Goal: Information Seeking & Learning: Learn about a topic

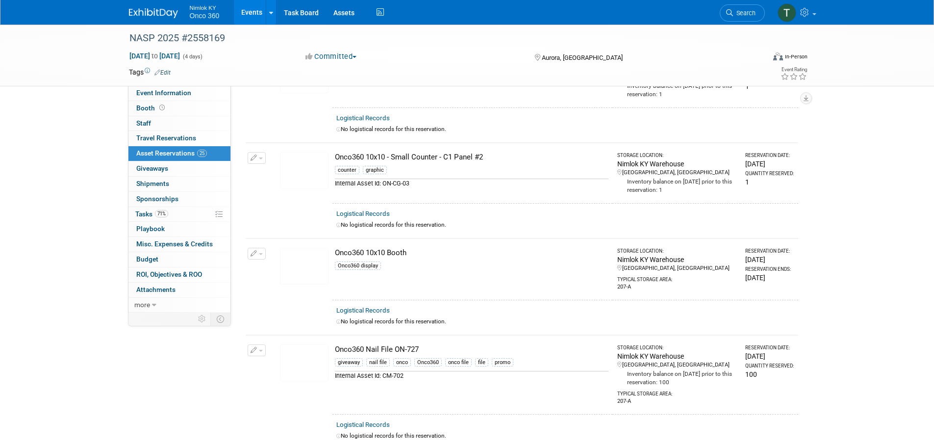
click at [302, 257] on img at bounding box center [304, 266] width 49 height 37
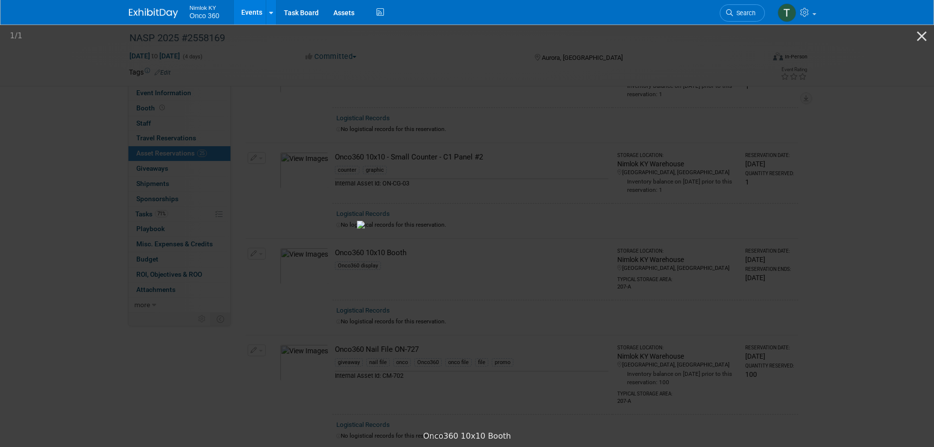
click at [842, 123] on picture at bounding box center [467, 224] width 934 height 403
click at [921, 40] on button "Close gallery" at bounding box center [922, 36] width 25 height 23
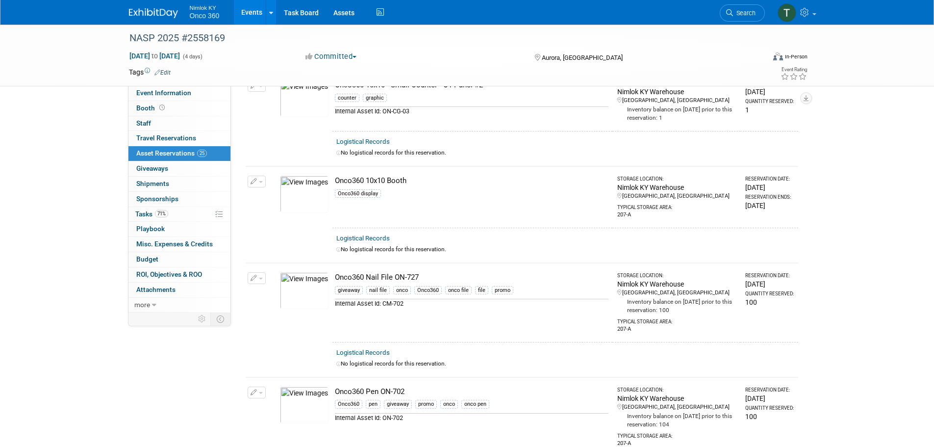
scroll to position [1589, 0]
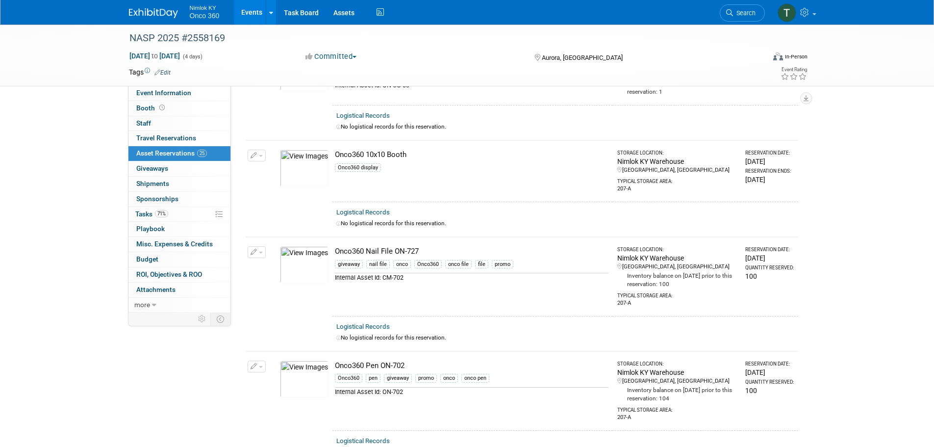
click at [298, 162] on img at bounding box center [304, 168] width 49 height 37
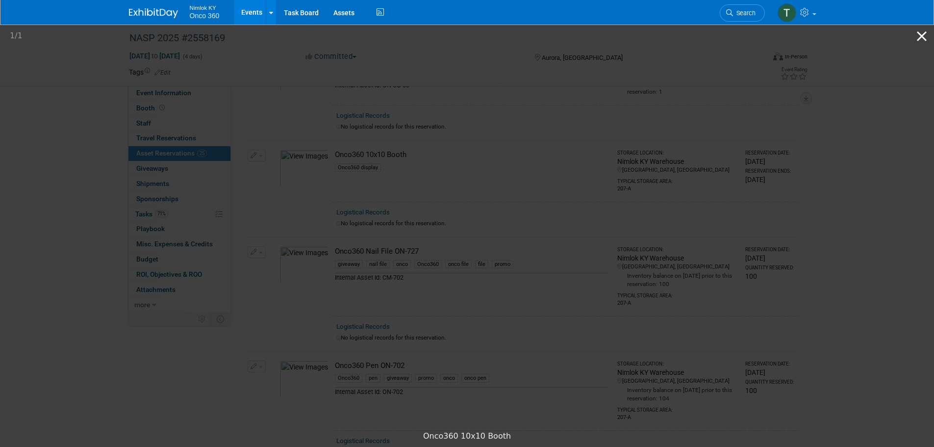
click at [923, 31] on button "Close gallery" at bounding box center [922, 36] width 25 height 23
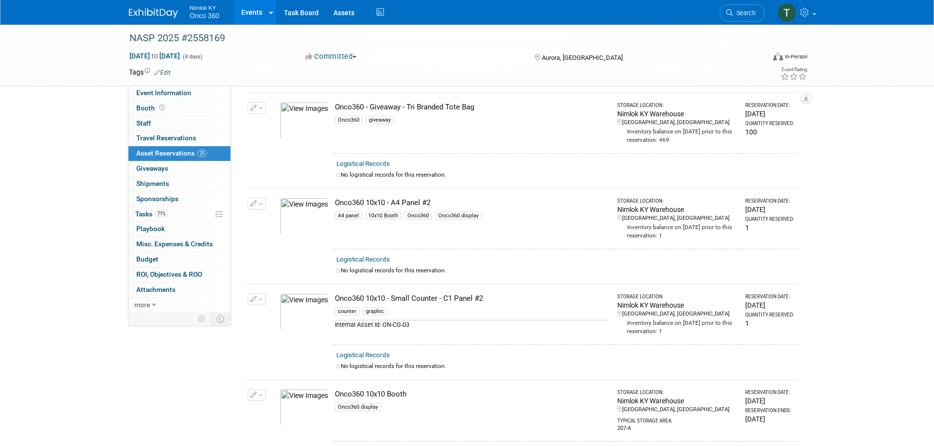
scroll to position [1344, 0]
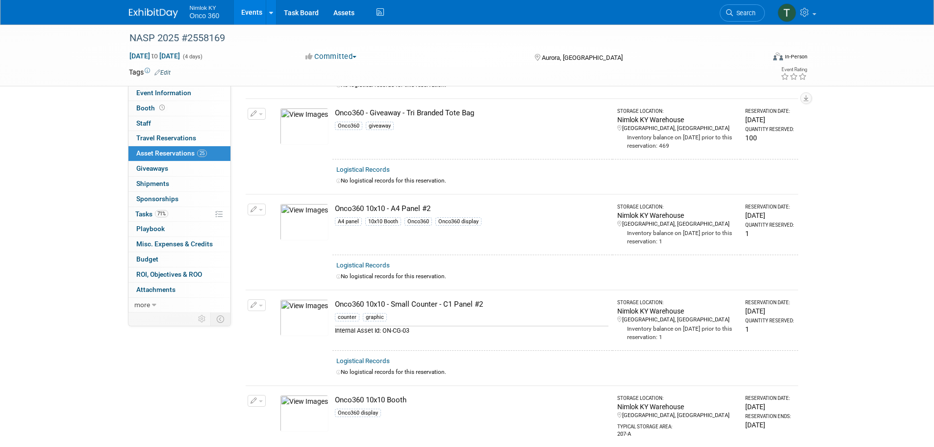
click at [301, 223] on img at bounding box center [304, 222] width 49 height 37
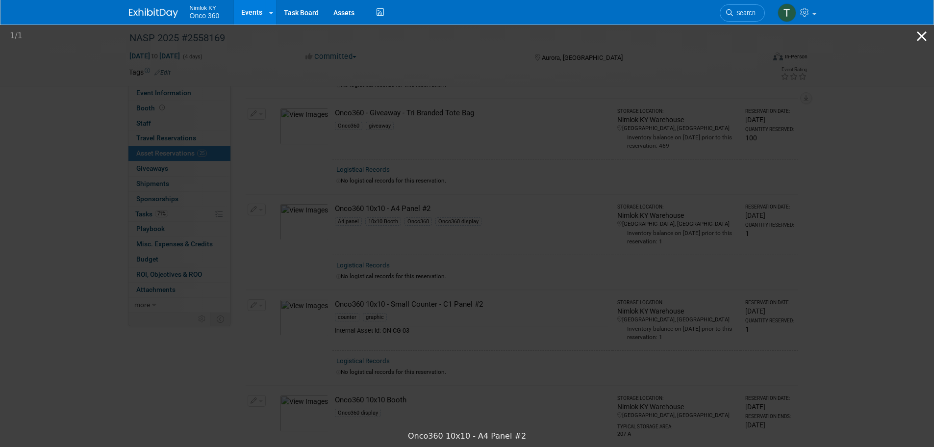
click at [918, 37] on button "Close gallery" at bounding box center [922, 36] width 25 height 23
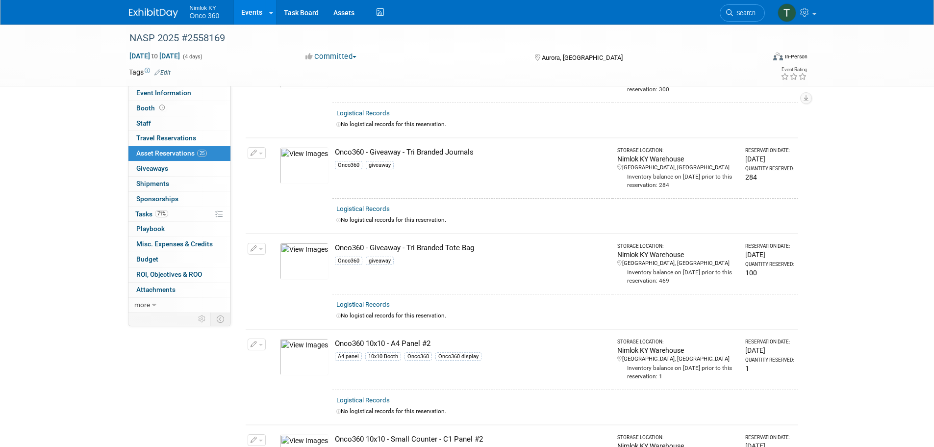
scroll to position [1373, 0]
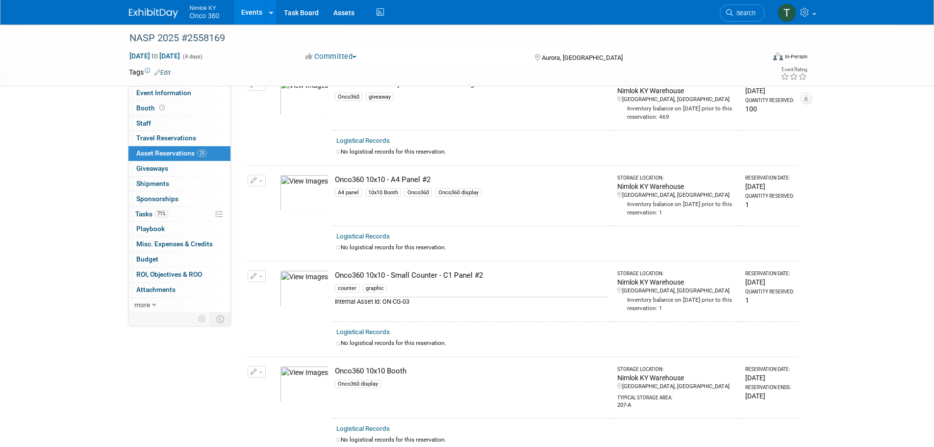
click at [299, 187] on img at bounding box center [304, 193] width 49 height 37
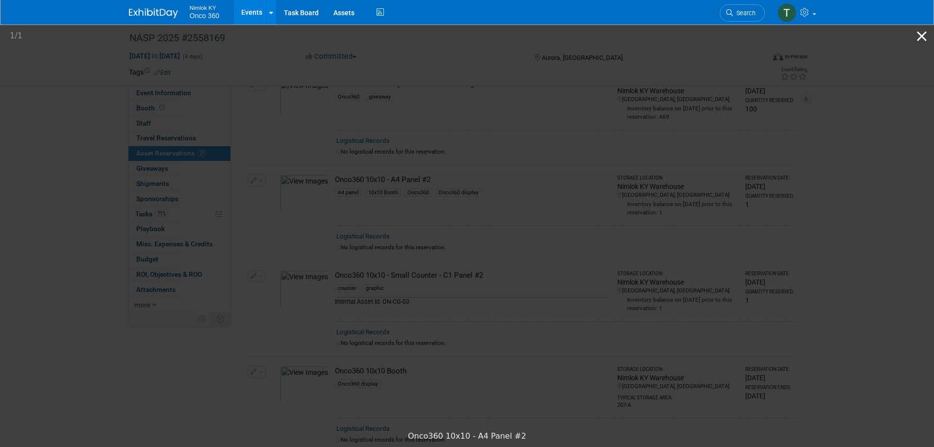
click at [924, 35] on button "Close gallery" at bounding box center [922, 36] width 25 height 23
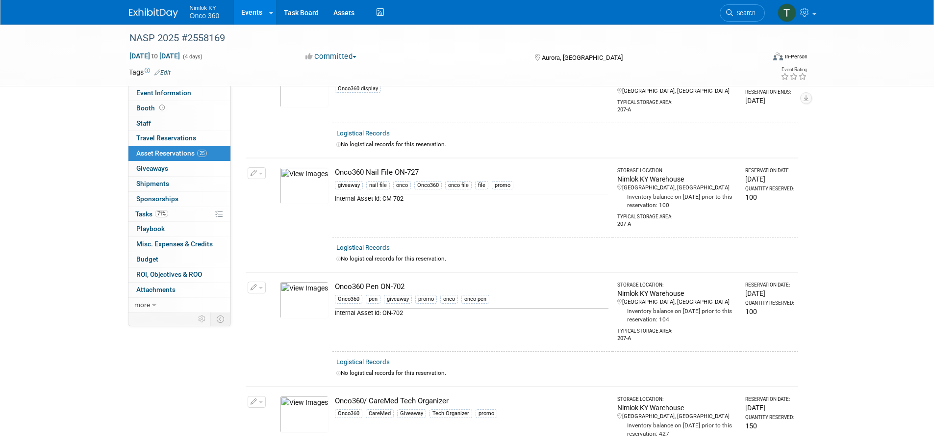
scroll to position [1618, 0]
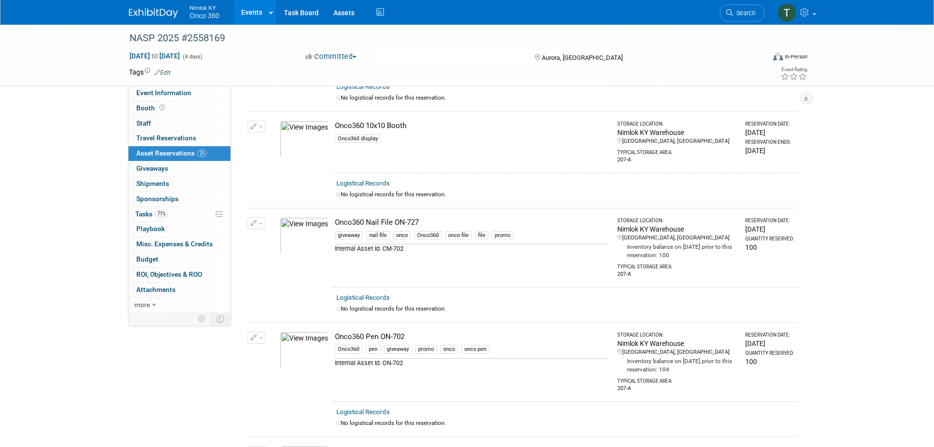
click at [305, 145] on img at bounding box center [304, 139] width 49 height 37
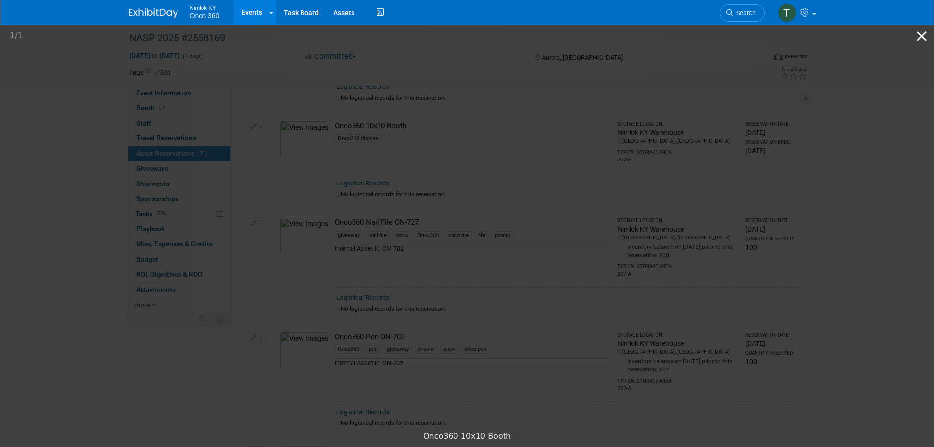
click at [925, 38] on button "Close gallery" at bounding box center [922, 36] width 25 height 23
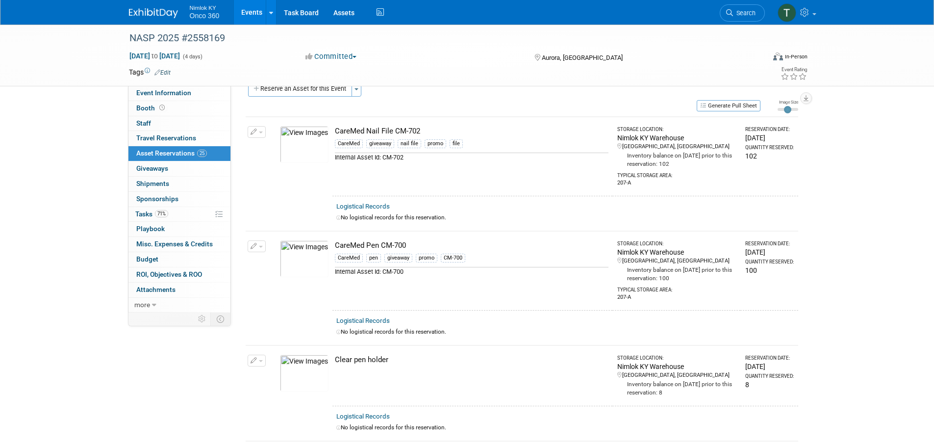
scroll to position [0, 0]
